Goal: Information Seeking & Learning: Learn about a topic

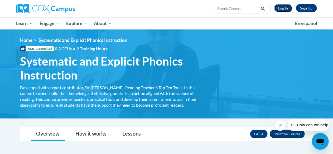
click at [280, 9] on link "Log In" at bounding box center [284, 8] width 18 height 8
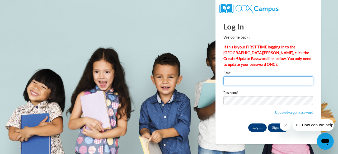
type input "hbrown@carolinacharter.org"
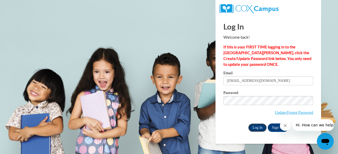
click at [257, 126] on input "Log In" at bounding box center [257, 128] width 18 height 8
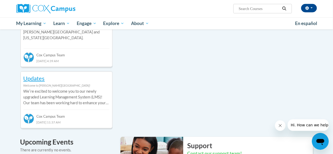
scroll to position [234, 0]
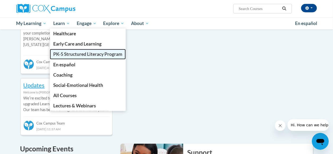
click at [59, 56] on span "PK-5 Structured Literacy Program" at bounding box center [87, 54] width 69 height 6
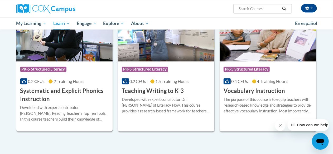
scroll to position [608, 0]
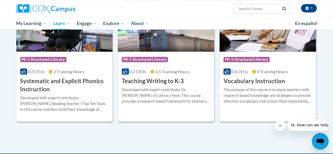
click at [79, 83] on h3 "Systematic and Explicit Phonics Instruction" at bounding box center [64, 85] width 89 height 16
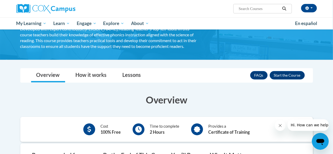
scroll to position [59, 0]
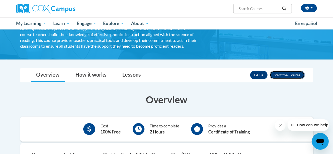
click at [293, 74] on button "Enroll" at bounding box center [287, 75] width 35 height 8
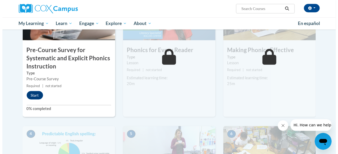
scroll to position [175, 0]
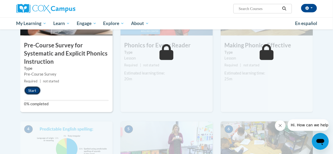
click at [29, 93] on button "Start" at bounding box center [32, 91] width 16 height 8
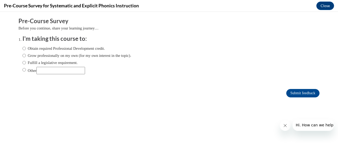
scroll to position [0, 0]
click at [22, 69] on input "Other" at bounding box center [23, 70] width 3 height 6
radio input "true"
click at [41, 72] on input "Other" at bounding box center [60, 70] width 49 height 7
type input "Wake Tech assignment"
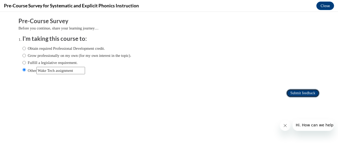
click at [292, 92] on input "Submit feedback" at bounding box center [302, 93] width 33 height 8
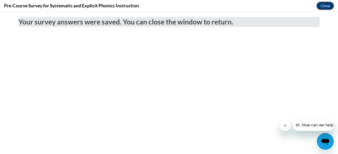
click at [320, 7] on button "Close" at bounding box center [325, 6] width 18 height 8
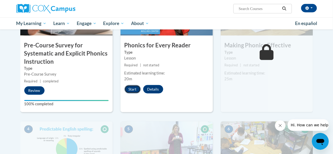
click at [131, 91] on button "Start" at bounding box center [133, 89] width 16 height 8
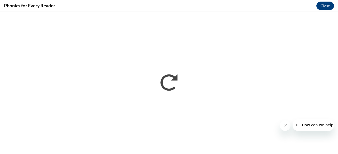
click at [283, 126] on icon "Close message from company" at bounding box center [285, 126] width 4 height 4
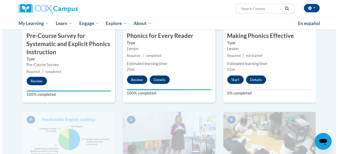
scroll to position [184, 0]
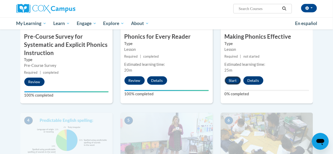
click at [234, 80] on button "Start" at bounding box center [233, 81] width 16 height 8
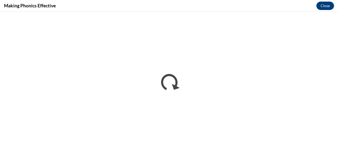
scroll to position [0, 0]
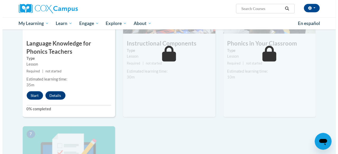
scroll to position [316, 0]
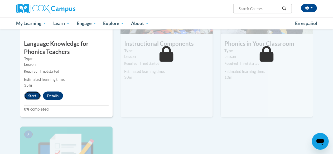
click at [30, 98] on button "Start" at bounding box center [32, 96] width 16 height 8
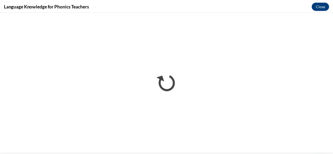
scroll to position [0, 0]
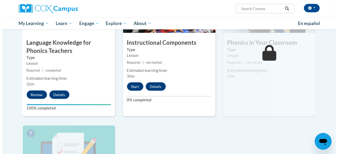
scroll to position [318, 0]
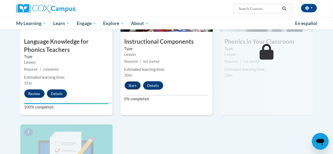
click at [134, 85] on button "Start" at bounding box center [133, 86] width 16 height 8
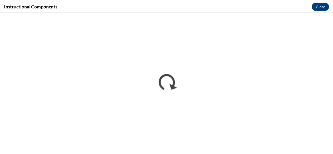
scroll to position [0, 0]
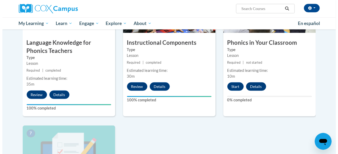
scroll to position [316, 0]
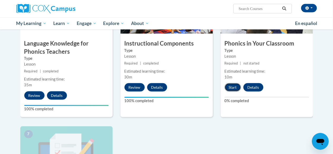
click at [234, 88] on button "Start" at bounding box center [233, 87] width 16 height 8
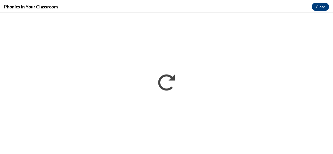
scroll to position [0, 0]
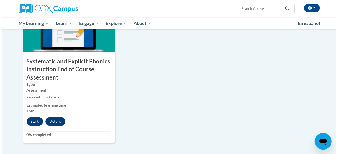
scroll to position [444, 0]
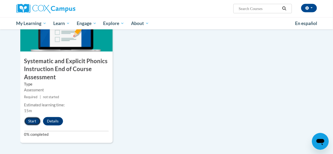
click at [30, 121] on button "Start" at bounding box center [32, 121] width 16 height 8
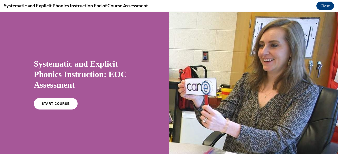
scroll to position [0, 0]
click at [46, 105] on span "START COURSE" at bounding box center [55, 104] width 29 height 4
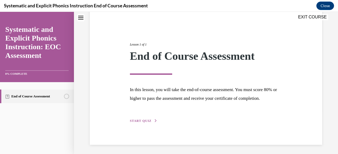
scroll to position [53, 0]
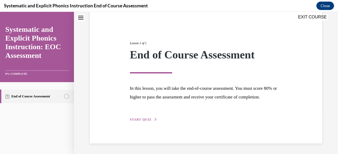
click at [141, 121] on span "START QUIZ" at bounding box center [141, 120] width 22 height 4
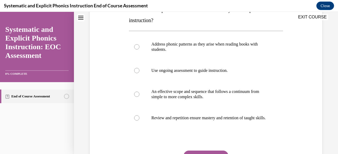
scroll to position [97, 0]
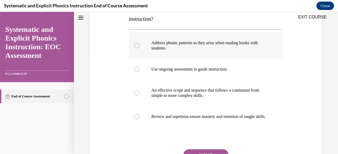
click at [135, 44] on div at bounding box center [136, 45] width 5 height 5
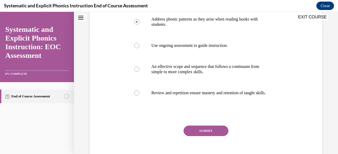
scroll to position [121, 0]
click at [190, 134] on button "SUBMIT" at bounding box center [205, 131] width 45 height 11
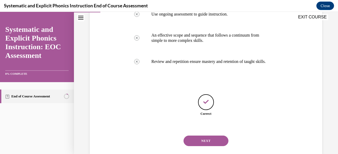
scroll to position [168, 0]
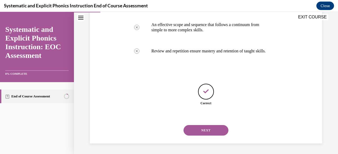
click at [190, 134] on button "NEXT" at bounding box center [205, 130] width 45 height 11
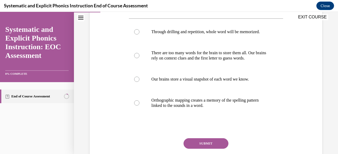
scroll to position [101, 0]
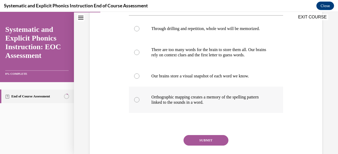
click at [135, 101] on div at bounding box center [136, 99] width 5 height 5
click at [195, 138] on button "SUBMIT" at bounding box center [205, 140] width 45 height 11
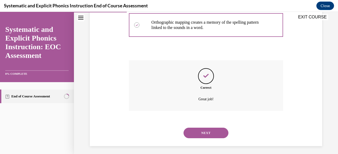
scroll to position [178, 0]
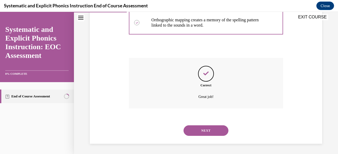
click at [199, 132] on button "NEXT" at bounding box center [205, 131] width 45 height 11
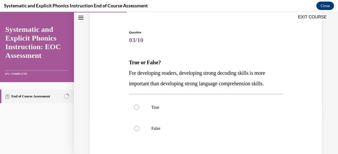
scroll to position [54, 0]
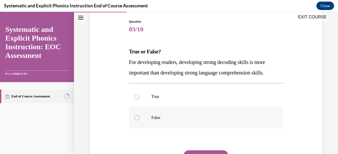
click at [137, 116] on div at bounding box center [136, 117] width 5 height 5
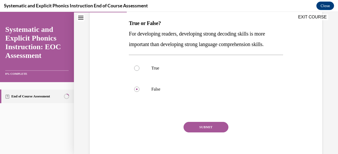
click at [191, 128] on button "SUBMIT" at bounding box center [205, 127] width 45 height 11
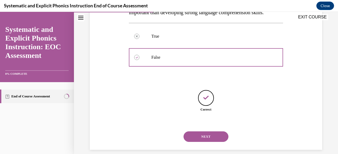
scroll to position [121, 0]
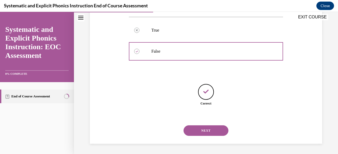
click at [201, 132] on button "NEXT" at bounding box center [205, 131] width 45 height 11
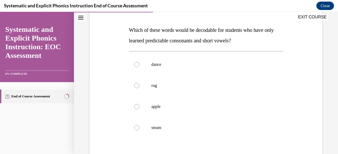
scroll to position [76, 0]
click at [136, 84] on div at bounding box center [136, 85] width 5 height 5
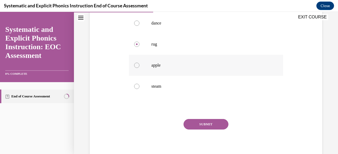
scroll to position [117, 0]
click at [204, 124] on button "SUBMIT" at bounding box center [205, 124] width 45 height 11
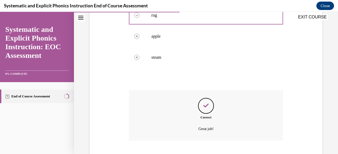
scroll to position [178, 0]
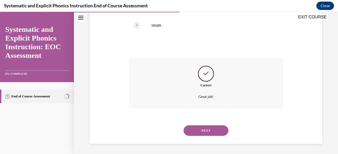
click at [204, 129] on button "NEXT" at bounding box center [205, 131] width 45 height 11
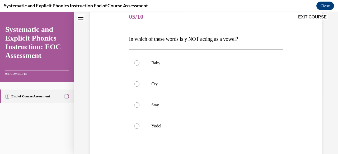
scroll to position [70, 0]
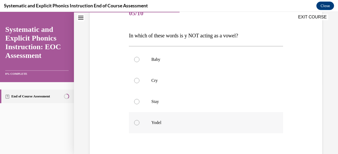
click at [137, 123] on div at bounding box center [136, 122] width 5 height 5
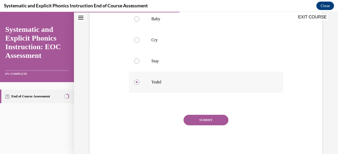
click at [209, 123] on button "SUBMIT" at bounding box center [205, 120] width 45 height 11
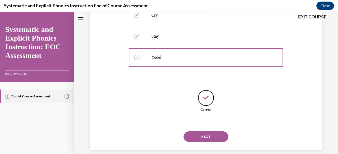
scroll to position [142, 0]
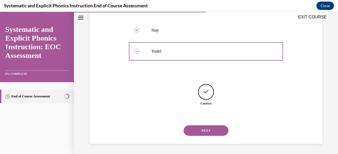
click at [206, 132] on button "NEXT" at bounding box center [205, 131] width 45 height 11
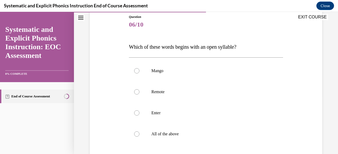
scroll to position [62, 0]
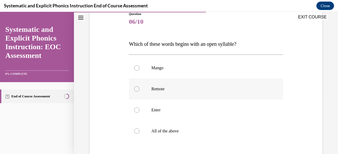
click at [136, 88] on div at bounding box center [136, 89] width 5 height 5
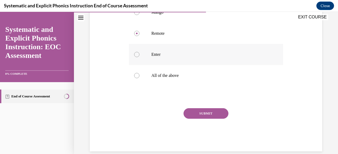
click at [207, 115] on button "SUBMIT" at bounding box center [205, 113] width 45 height 11
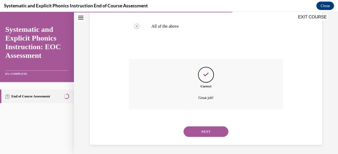
scroll to position [168, 0]
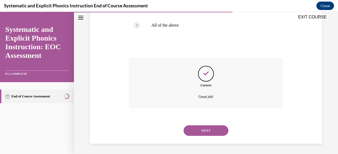
click at [206, 132] on button "NEXT" at bounding box center [205, 131] width 45 height 11
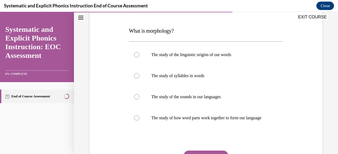
scroll to position [75, 0]
click at [136, 120] on div at bounding box center [136, 117] width 5 height 5
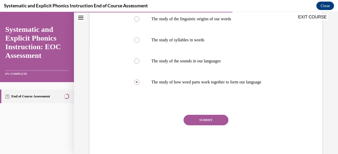
click at [205, 124] on button "SUBMIT" at bounding box center [205, 120] width 45 height 11
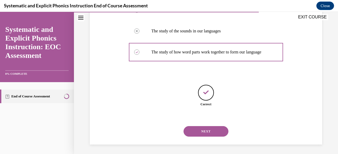
scroll to position [147, 0]
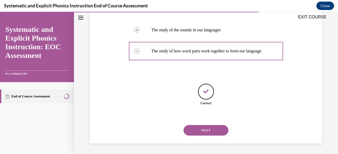
click at [205, 131] on button "NEXT" at bounding box center [205, 130] width 45 height 11
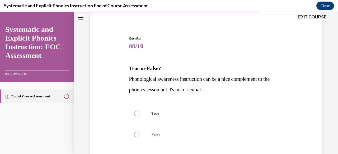
scroll to position [40, 0]
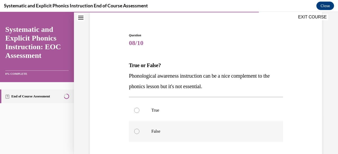
click at [136, 131] on div at bounding box center [136, 131] width 5 height 5
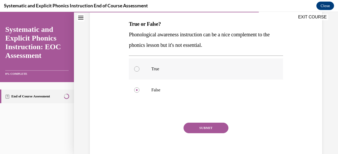
scroll to position [82, 0]
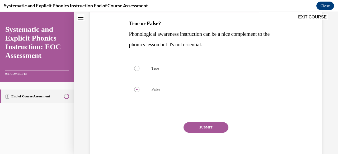
click at [209, 127] on button "SUBMIT" at bounding box center [205, 127] width 45 height 11
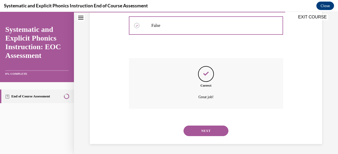
scroll to position [147, 0]
click at [209, 127] on button "NEXT" at bounding box center [205, 131] width 45 height 11
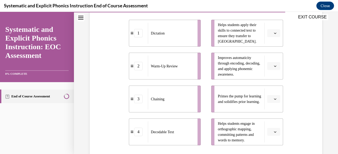
scroll to position [122, 0]
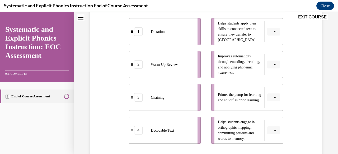
click at [273, 99] on span "button" at bounding box center [275, 98] width 4 height 4
click at [267, 69] on div "2" at bounding box center [269, 65] width 13 height 11
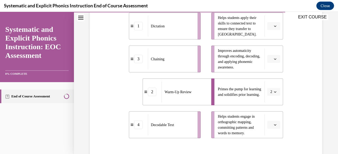
scroll to position [128, 0]
click at [272, 127] on button "button" at bounding box center [273, 125] width 13 height 8
click at [271, 82] on div "1" at bounding box center [269, 81] width 13 height 11
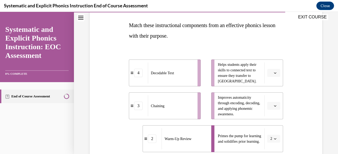
scroll to position [80, 0]
click at [272, 108] on button "button" at bounding box center [273, 106] width 13 height 8
click at [270, 84] on div "3" at bounding box center [269, 84] width 13 height 11
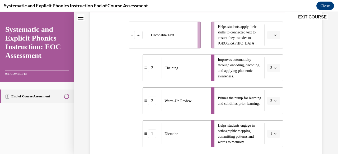
scroll to position [119, 0]
click at [273, 36] on span "button" at bounding box center [275, 35] width 4 height 4
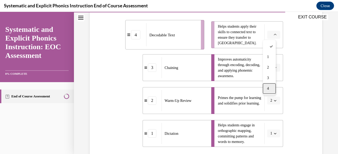
click at [270, 89] on div "4" at bounding box center [269, 88] width 13 height 11
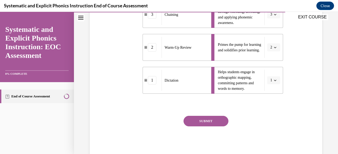
scroll to position [173, 0]
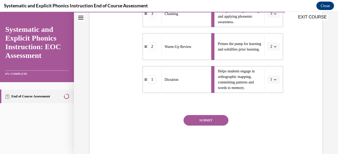
click at [213, 125] on button "SUBMIT" at bounding box center [205, 120] width 45 height 11
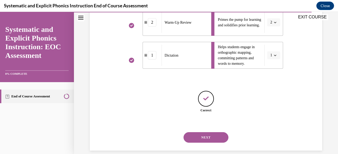
scroll to position [204, 0]
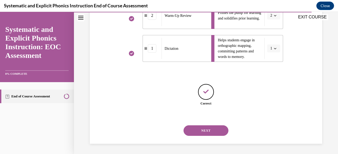
click at [204, 131] on button "NEXT" at bounding box center [205, 131] width 45 height 11
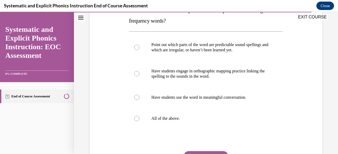
scroll to position [96, 0]
click at [135, 118] on div at bounding box center [136, 118] width 5 height 5
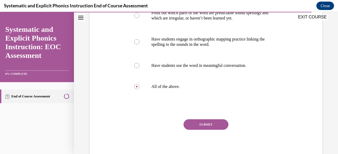
click at [212, 122] on button "SUBMIT" at bounding box center [205, 125] width 45 height 11
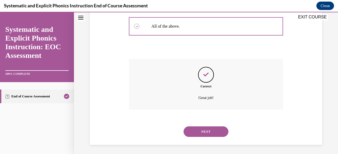
scroll to position [189, 0]
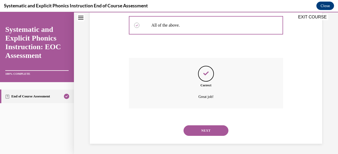
click at [207, 131] on button "NEXT" at bounding box center [205, 131] width 45 height 11
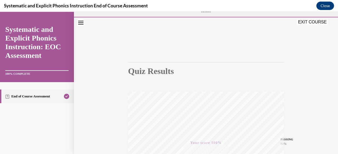
scroll to position [0, 0]
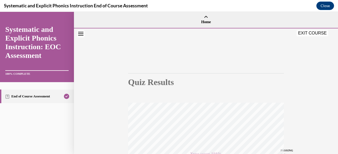
click at [304, 32] on button "EXIT COURSE" at bounding box center [312, 33] width 32 height 6
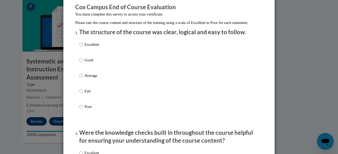
scroll to position [62, 0]
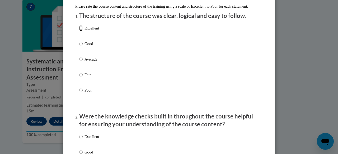
click at [79, 31] on input "Excellent" at bounding box center [80, 28] width 3 height 6
radio input "true"
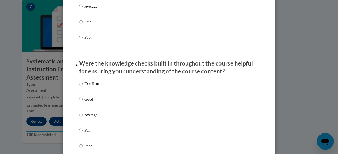
scroll to position [115, 0]
click at [80, 87] on input "Excellent" at bounding box center [80, 84] width 3 height 6
radio input "true"
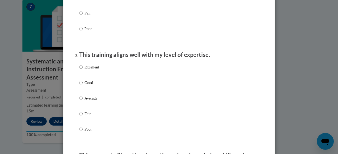
scroll to position [233, 0]
click at [79, 70] on input "Excellent" at bounding box center [80, 67] width 3 height 6
radio input "true"
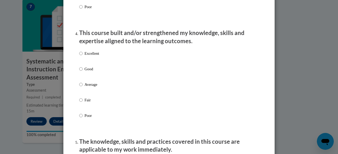
scroll to position [355, 0]
click at [79, 56] on input "Excellent" at bounding box center [80, 53] width 3 height 6
radio input "true"
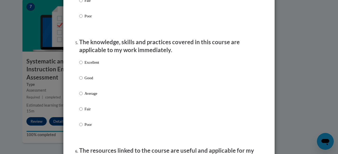
scroll to position [456, 0]
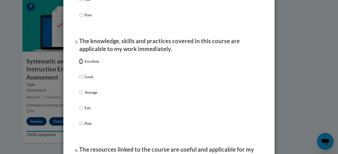
click at [79, 64] on input "Excellent" at bounding box center [80, 62] width 3 height 6
radio input "true"
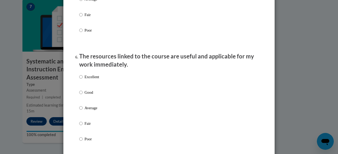
scroll to position [550, 0]
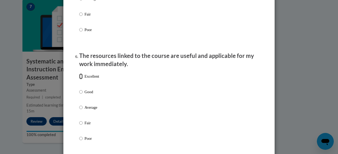
click at [79, 79] on input "Excellent" at bounding box center [80, 77] width 3 height 6
radio input "true"
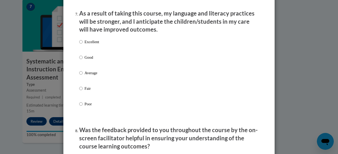
scroll to position [701, 0]
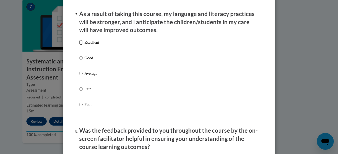
click at [79, 45] on input "Excellent" at bounding box center [80, 43] width 3 height 6
radio input "true"
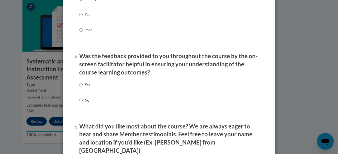
scroll to position [788, 0]
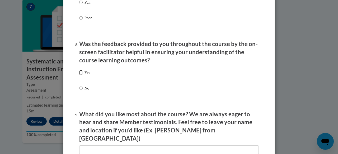
click at [79, 76] on input "Yes" at bounding box center [80, 73] width 3 height 6
radio input "true"
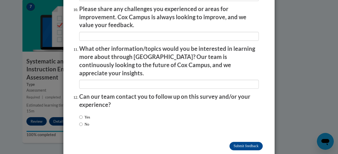
scroll to position [943, 0]
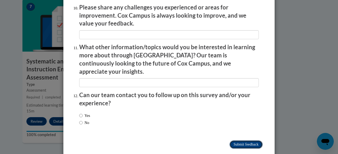
click at [238, 141] on input "Submit feedback" at bounding box center [245, 145] width 33 height 8
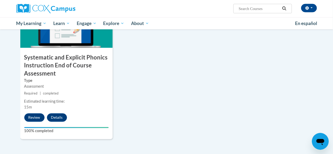
scroll to position [443, 0]
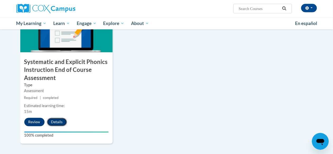
click at [58, 122] on button "Details" at bounding box center [57, 122] width 20 height 8
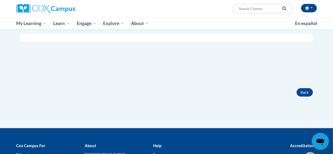
scroll to position [125, 0]
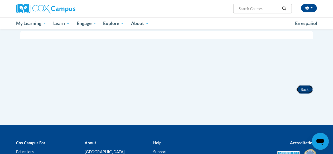
click at [305, 91] on button "Back" at bounding box center [305, 90] width 16 height 8
